Goal: Task Accomplishment & Management: Manage account settings

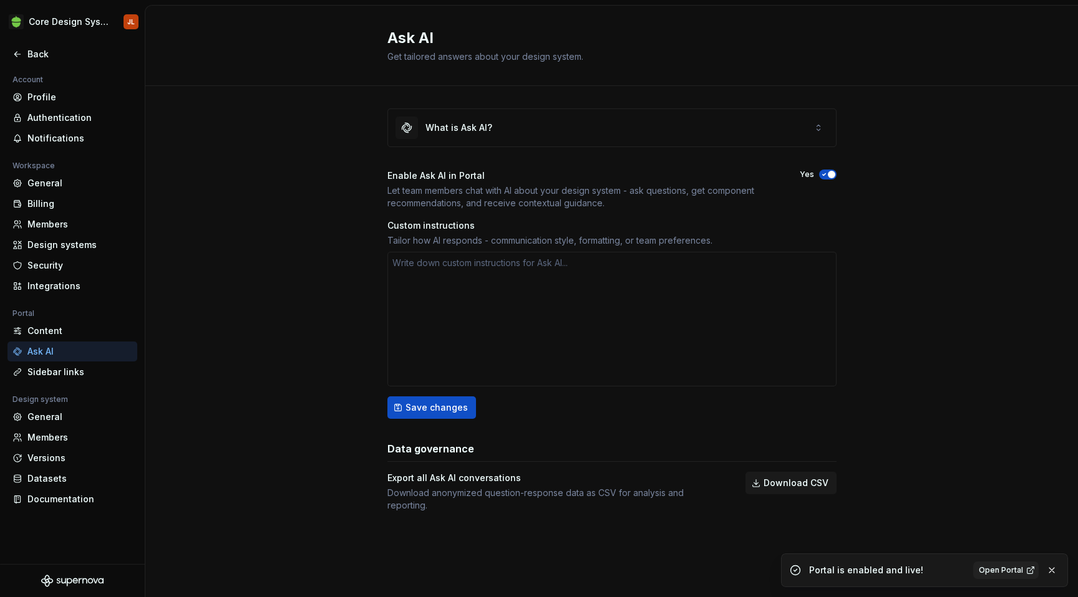
scroll to position [343, 0]
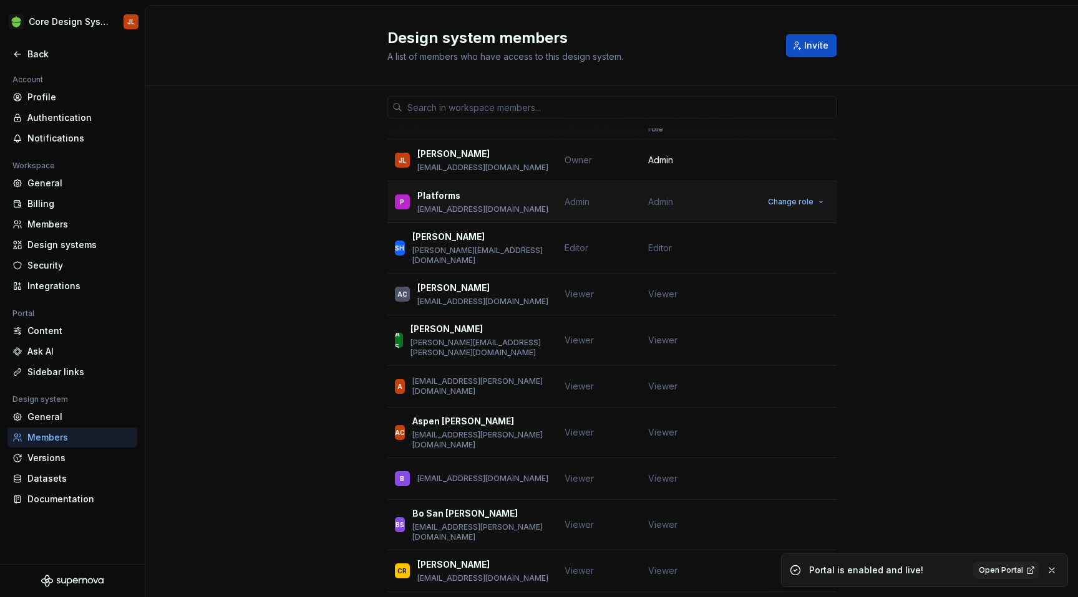
scroll to position [21, 0]
click at [803, 242] on span "Change role" at bounding box center [791, 247] width 46 height 10
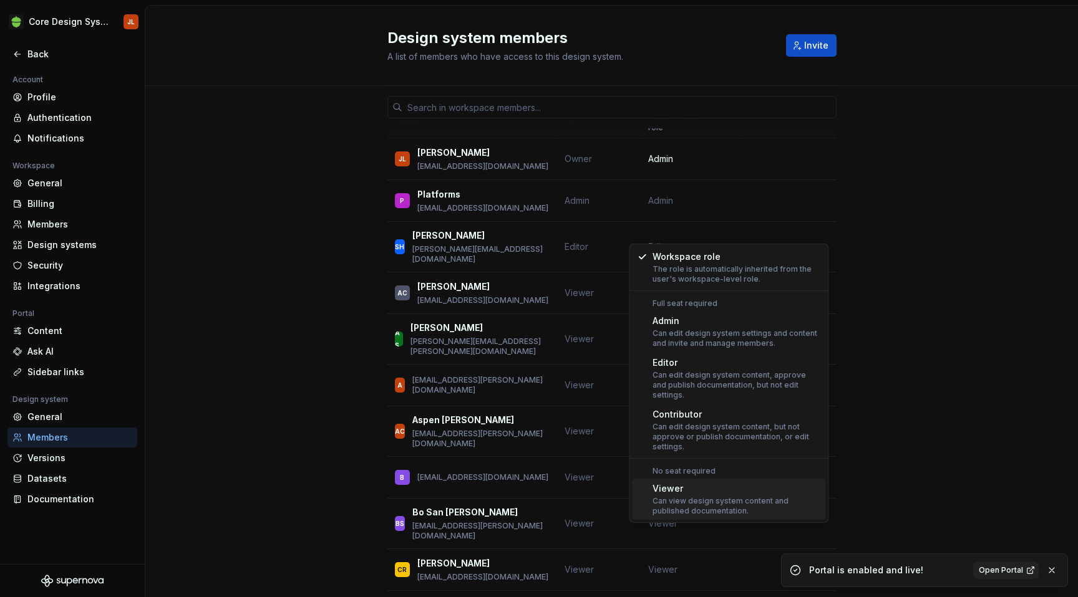
click at [705, 483] on div "Viewer" at bounding box center [736, 489] width 168 height 12
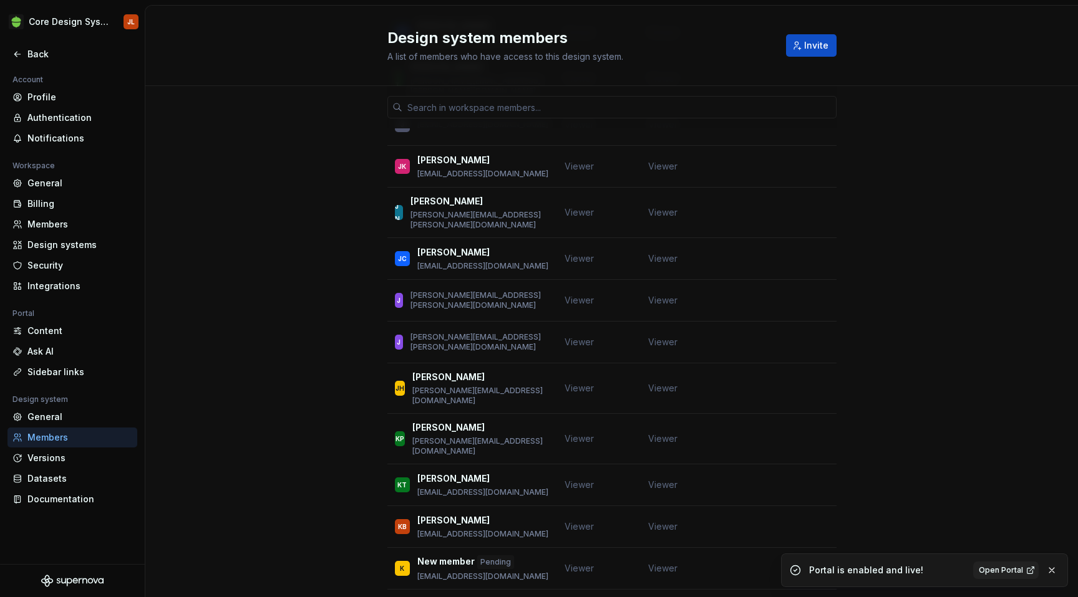
scroll to position [1415, 0]
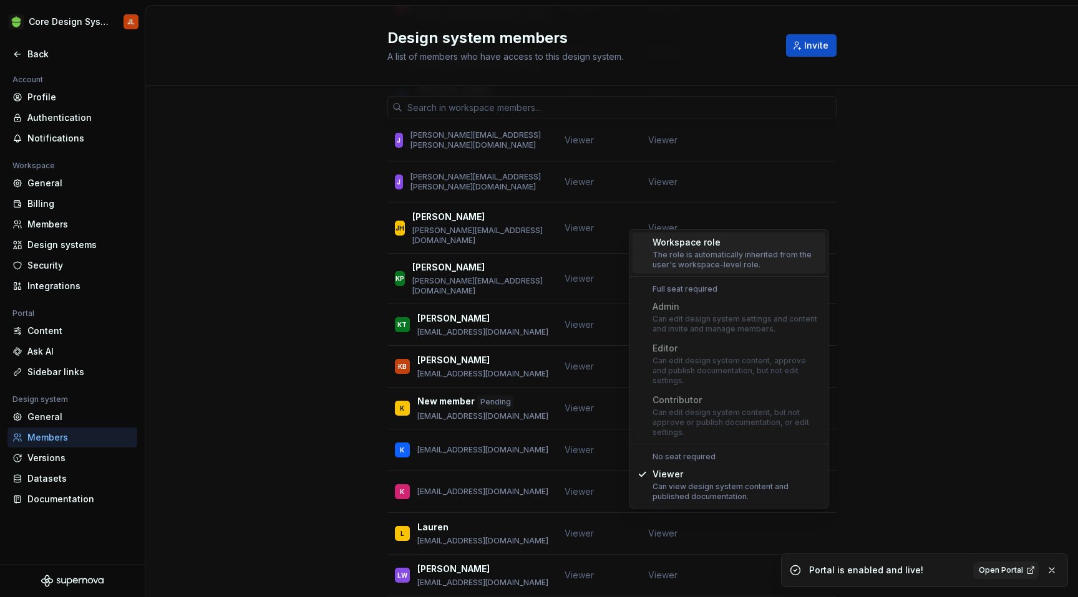
click at [716, 259] on div "The role is automatically inherited from the user's workspace-level role." at bounding box center [736, 260] width 168 height 20
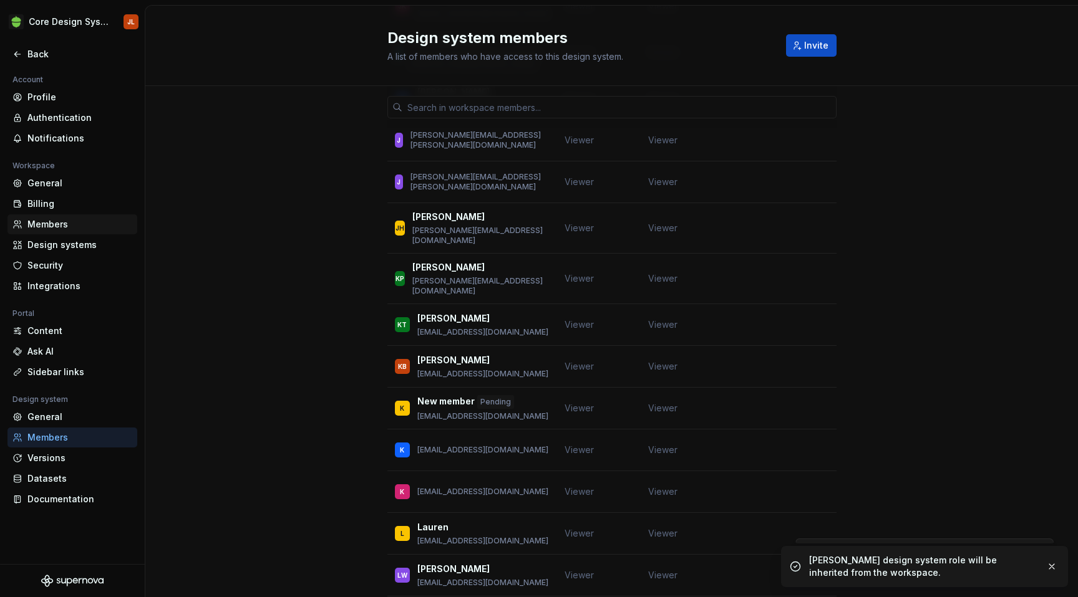
click at [56, 225] on div "Members" at bounding box center [79, 224] width 105 height 12
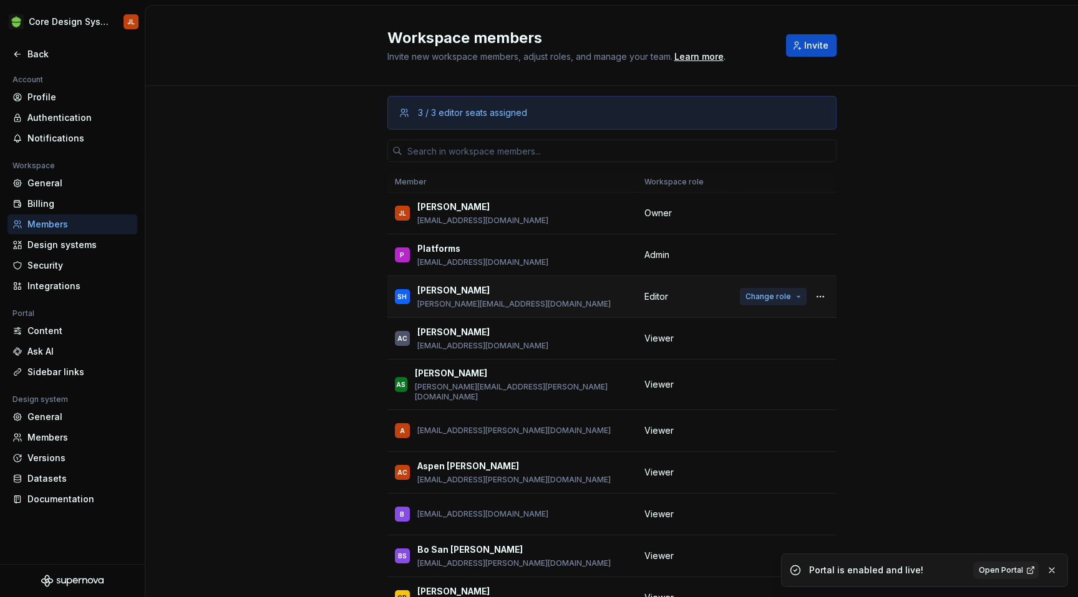
click at [785, 297] on span "Change role" at bounding box center [768, 297] width 46 height 10
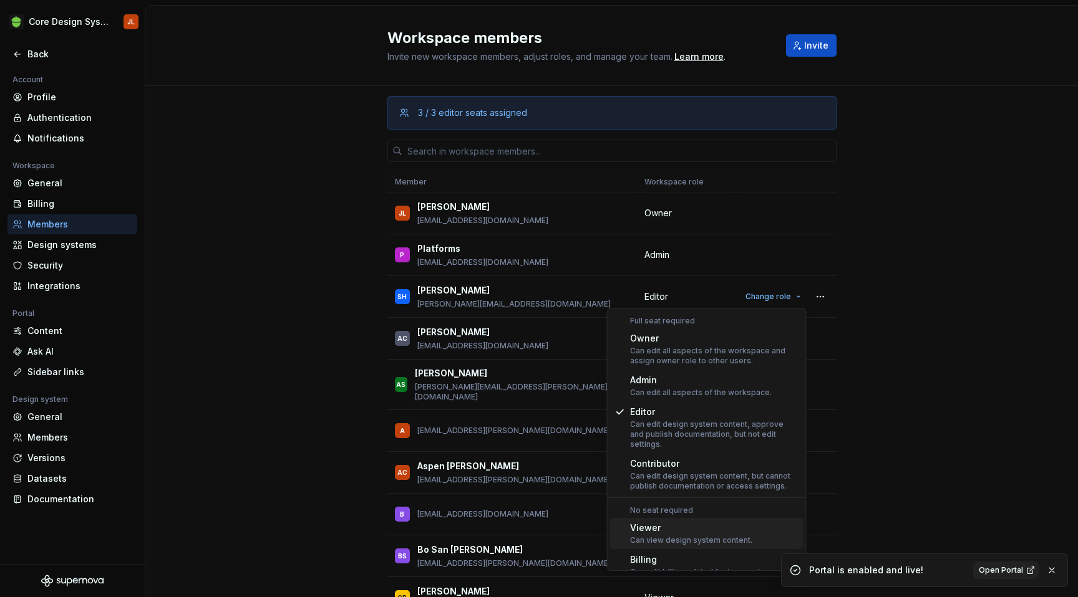
click at [702, 536] on div "Can view design system content." at bounding box center [691, 541] width 122 height 10
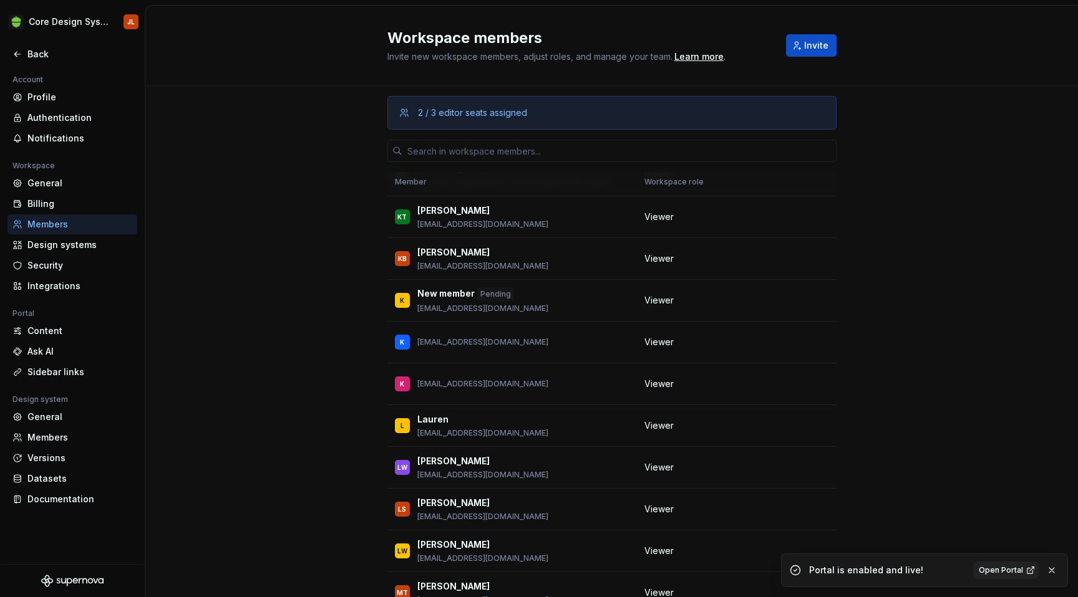
scroll to position [1453, 0]
click at [787, 503] on span "Change role" at bounding box center [768, 508] width 46 height 10
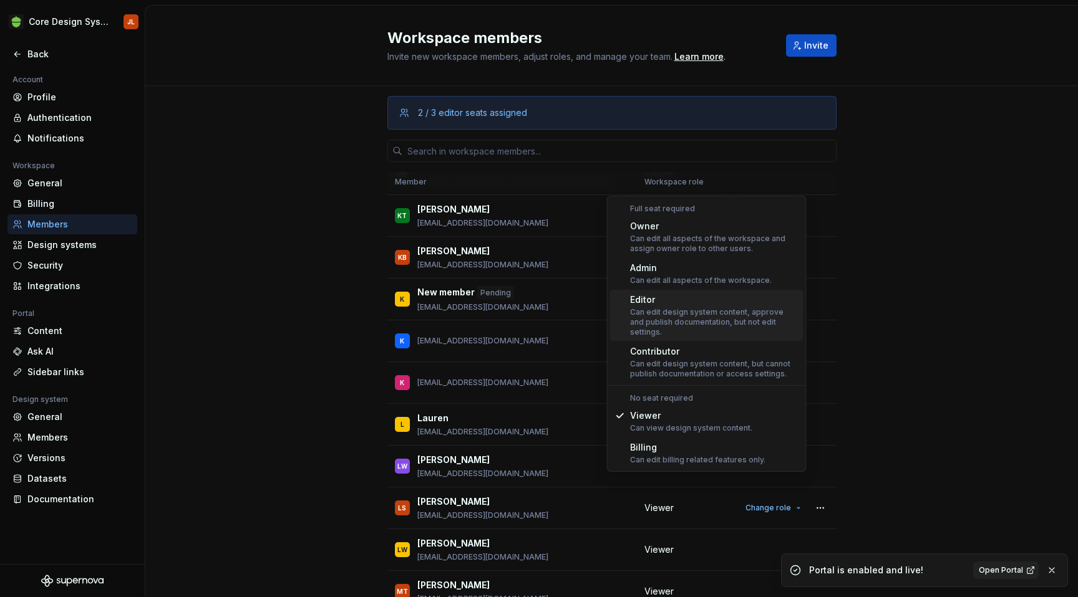
click at [685, 307] on div "Can edit design system content, approve and publish documentation, but not edit…" at bounding box center [714, 322] width 168 height 30
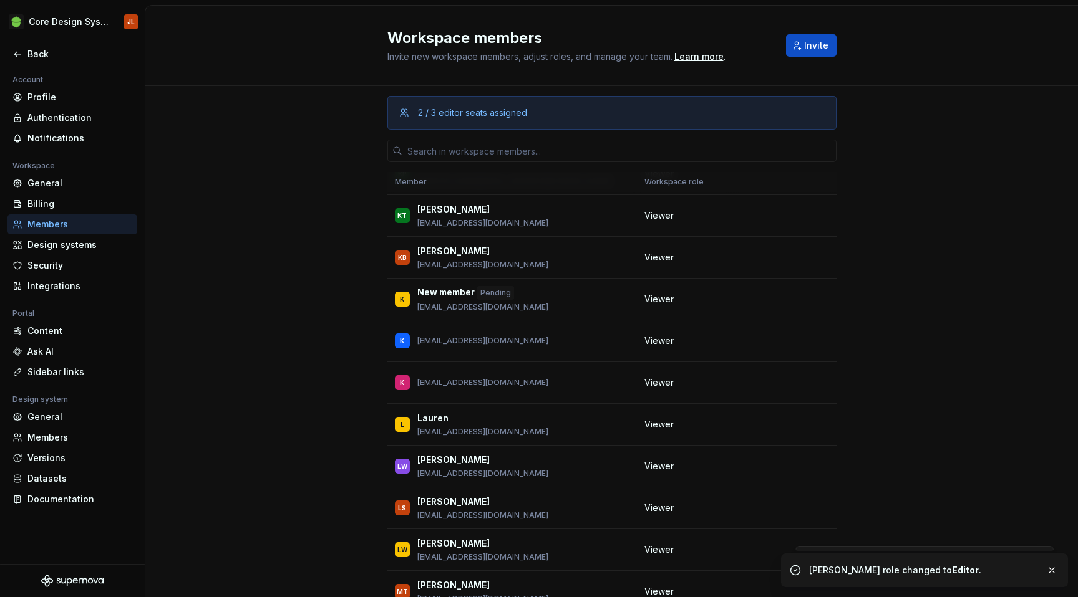
scroll to position [0, 0]
